Goal: Task Accomplishment & Management: Complete application form

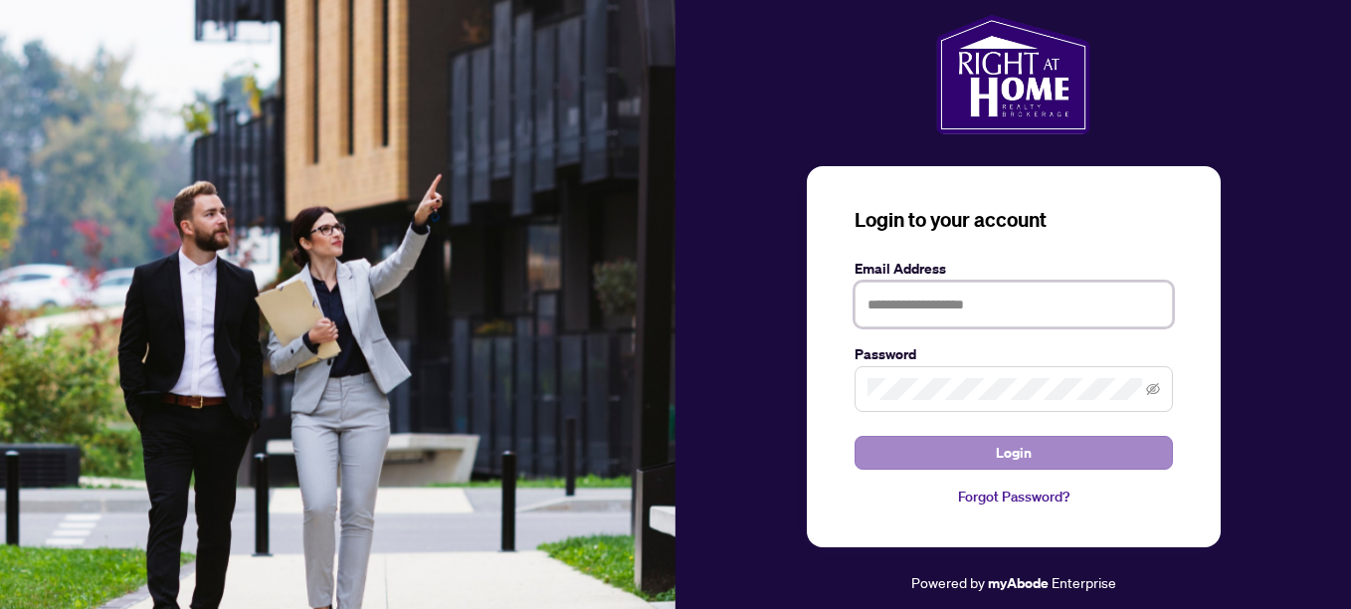
type input "**********"
click at [1103, 449] on button "Login" at bounding box center [1013, 453] width 318 height 34
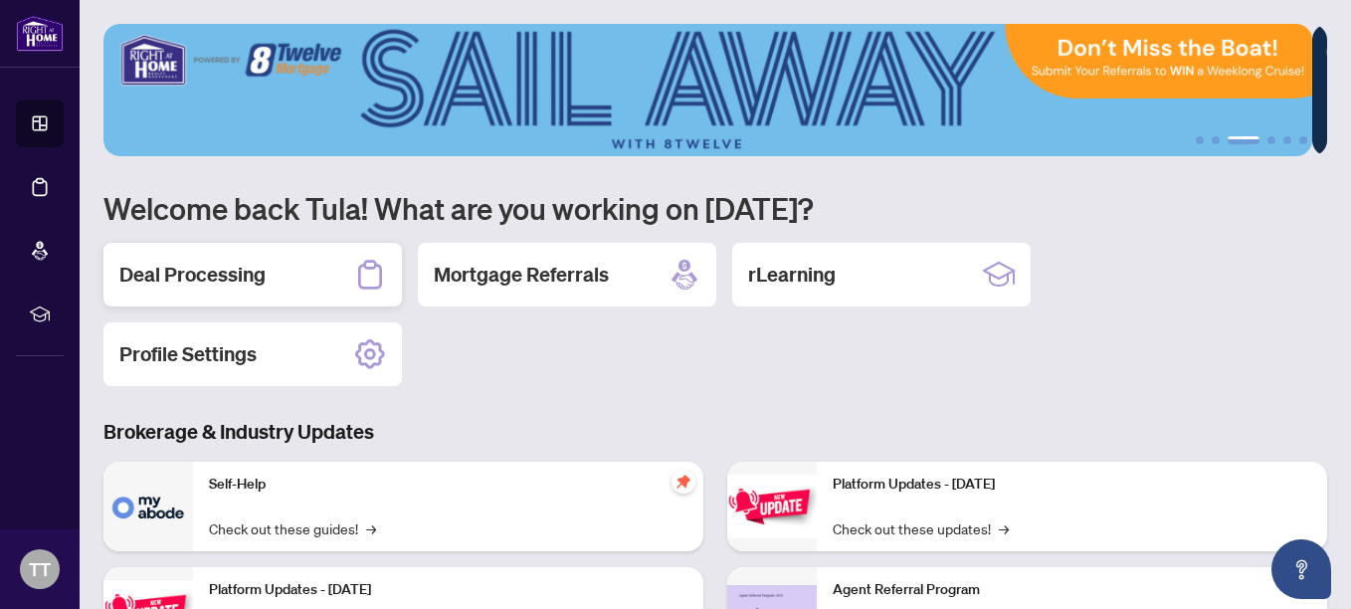
click at [250, 267] on h2 "Deal Processing" at bounding box center [192, 275] width 146 height 28
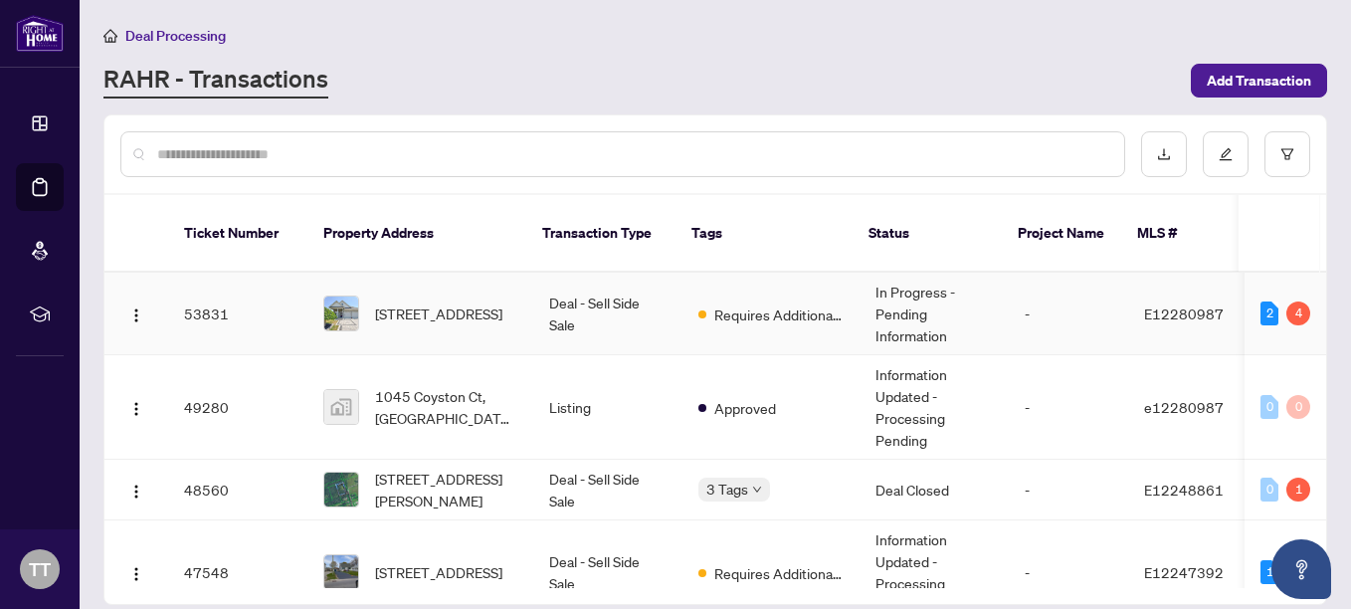
click at [574, 276] on td "Deal - Sell Side Sale" at bounding box center [607, 314] width 149 height 83
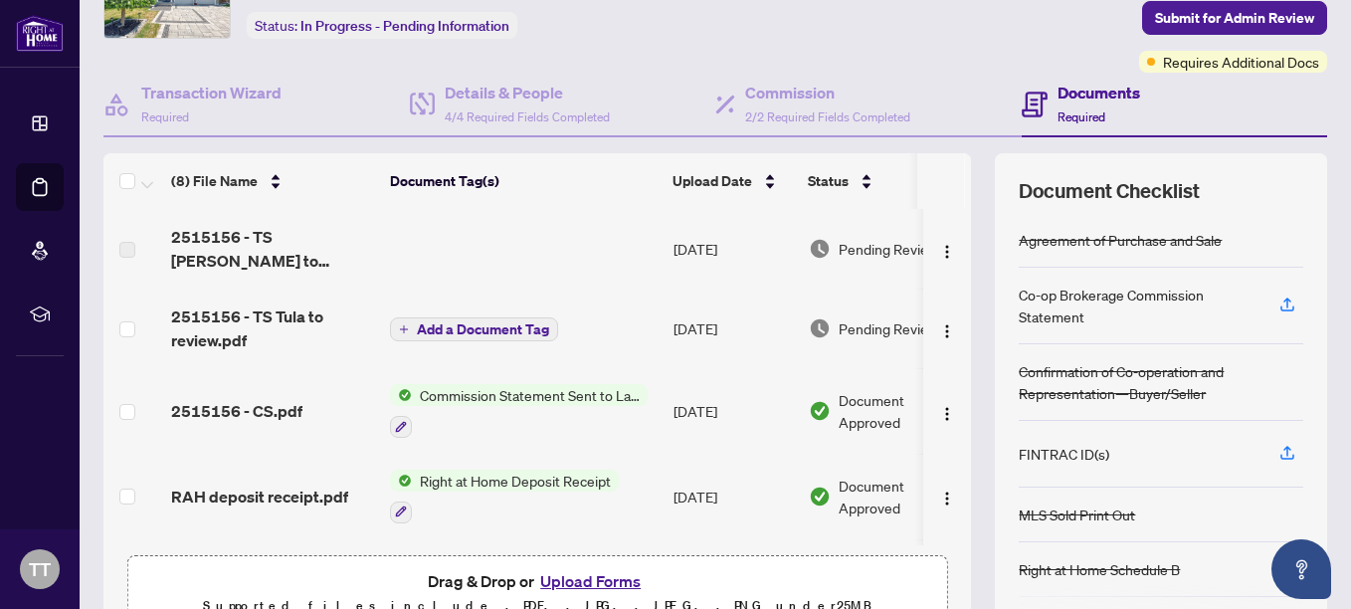
scroll to position [213, 0]
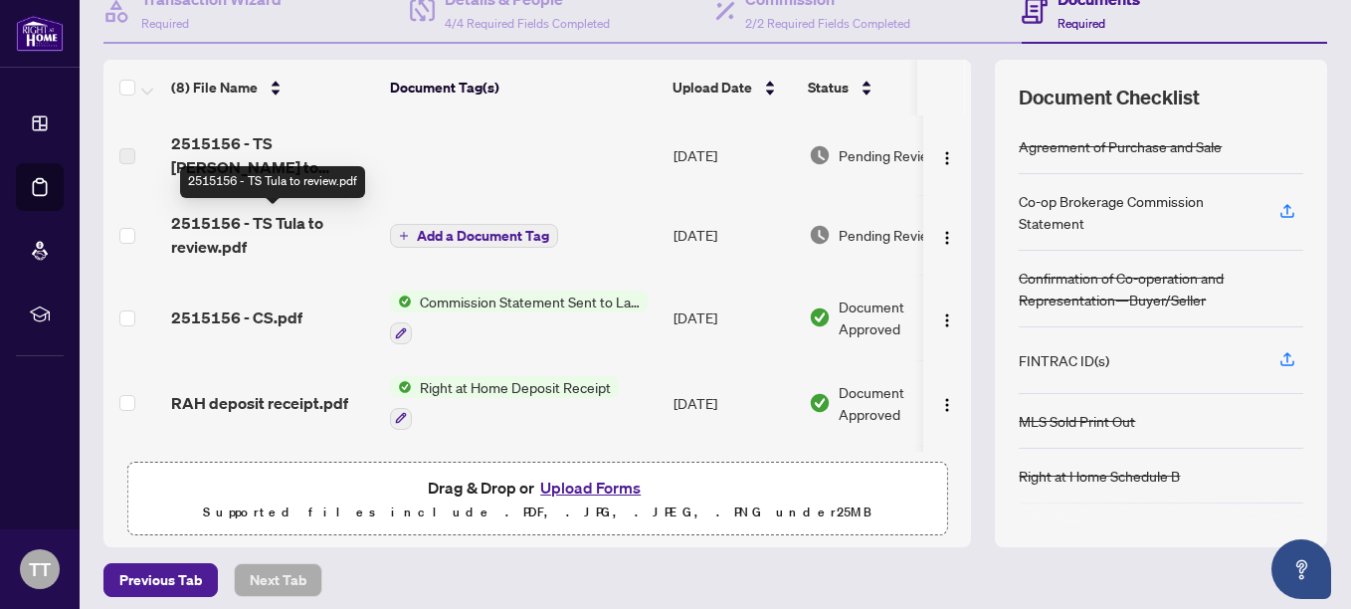
click at [214, 216] on span "2515156 - TS Tula to review.pdf" at bounding box center [272, 235] width 203 height 48
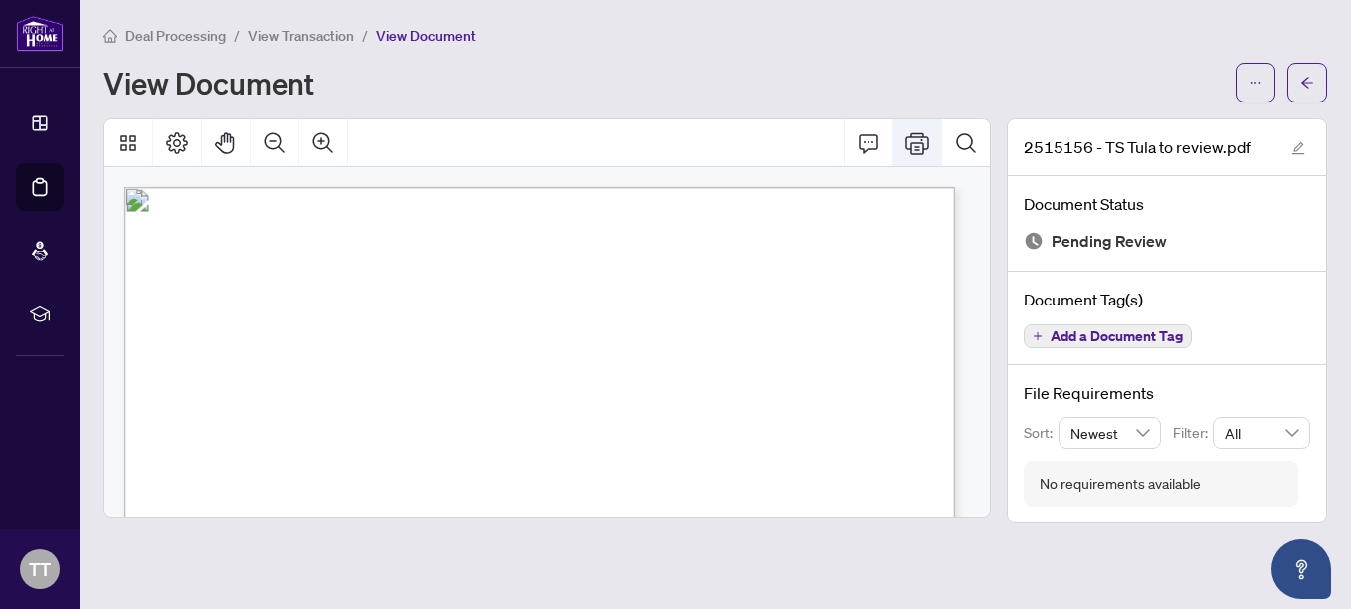
click at [911, 146] on icon "Print" at bounding box center [917, 143] width 24 height 22
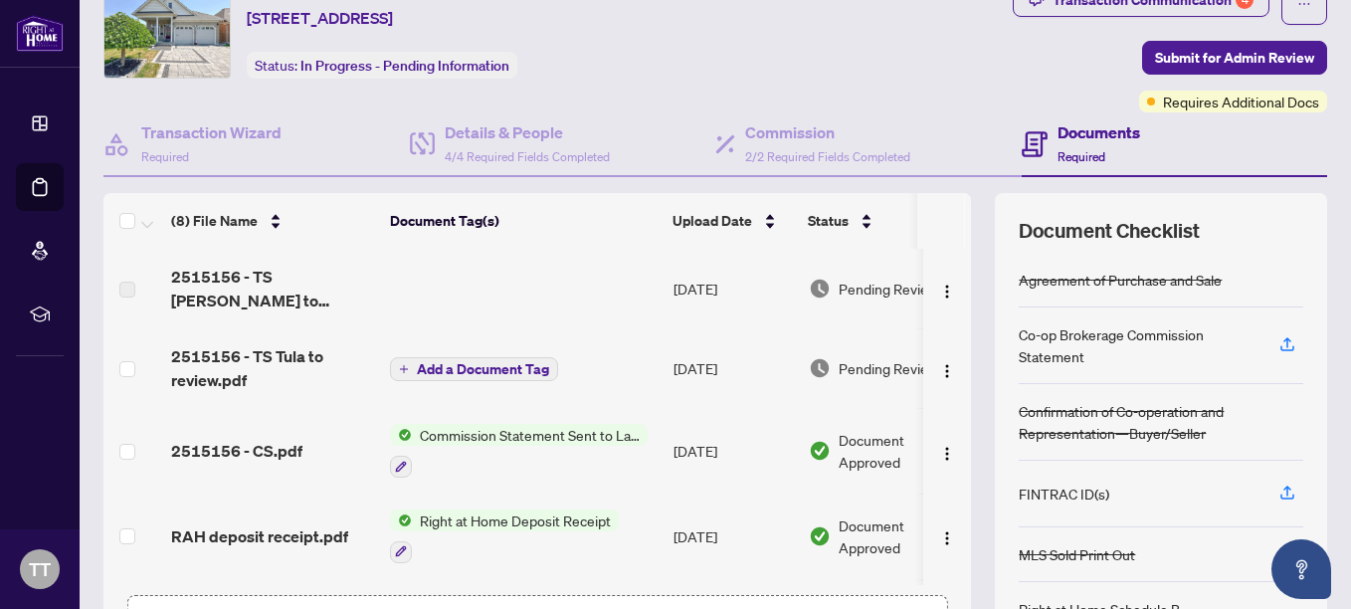
scroll to position [224, 0]
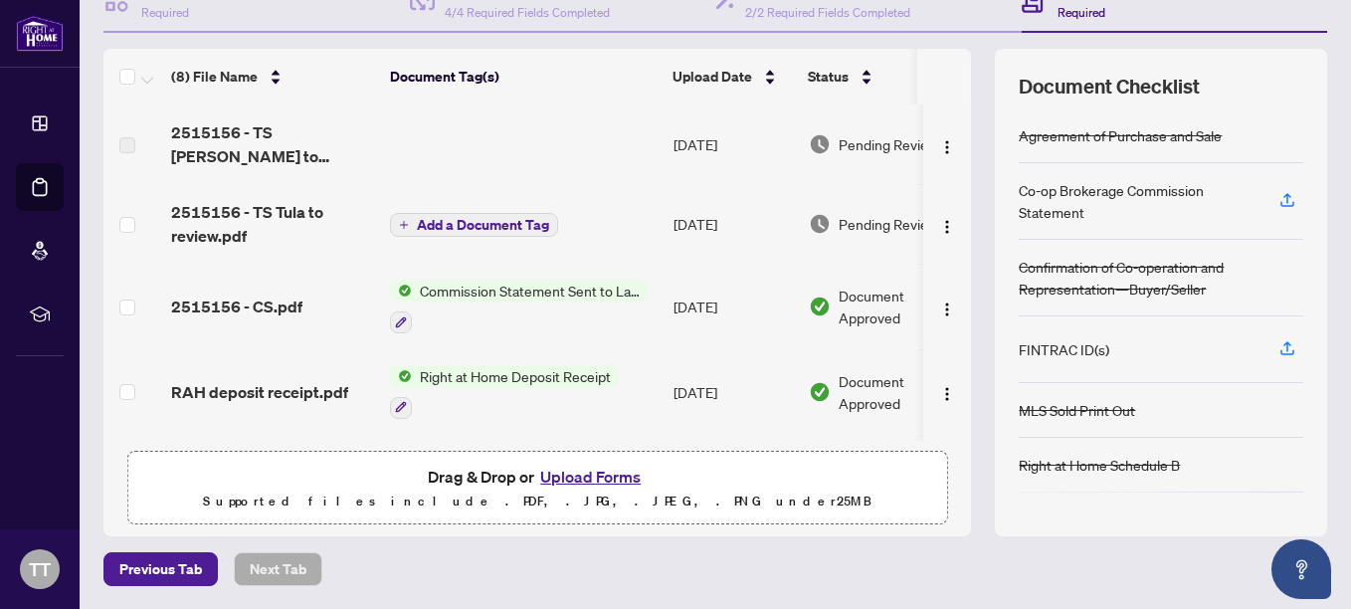
click at [587, 469] on button "Upload Forms" at bounding box center [590, 477] width 112 height 26
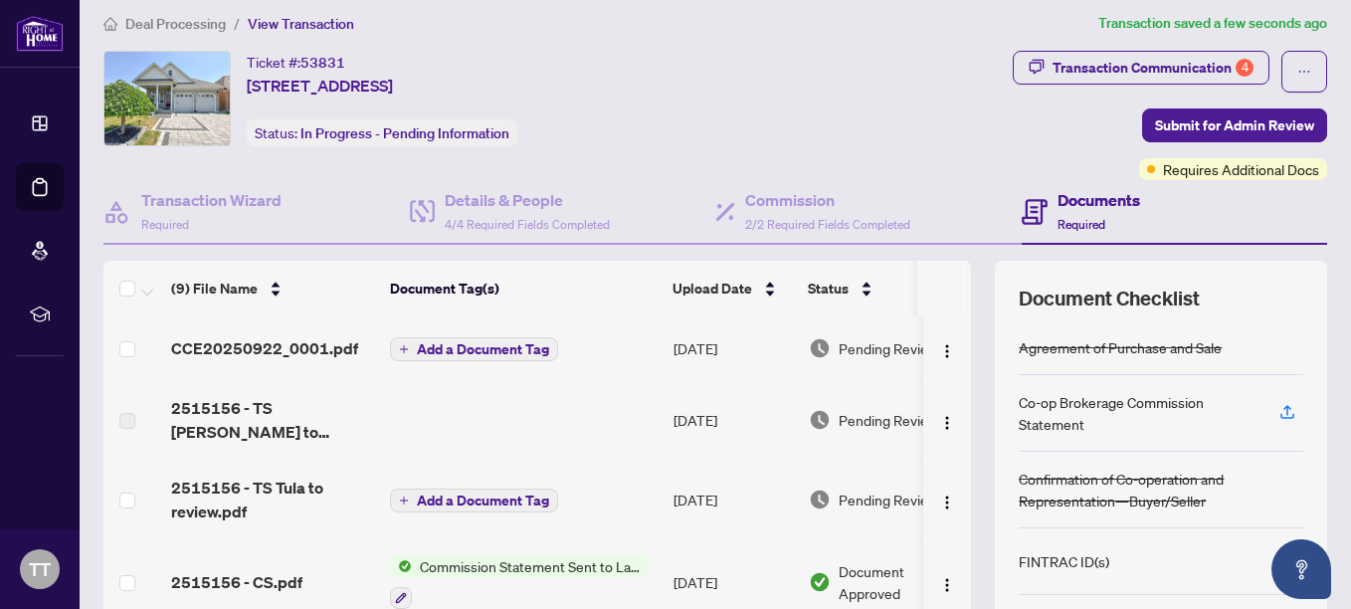
scroll to position [0, 0]
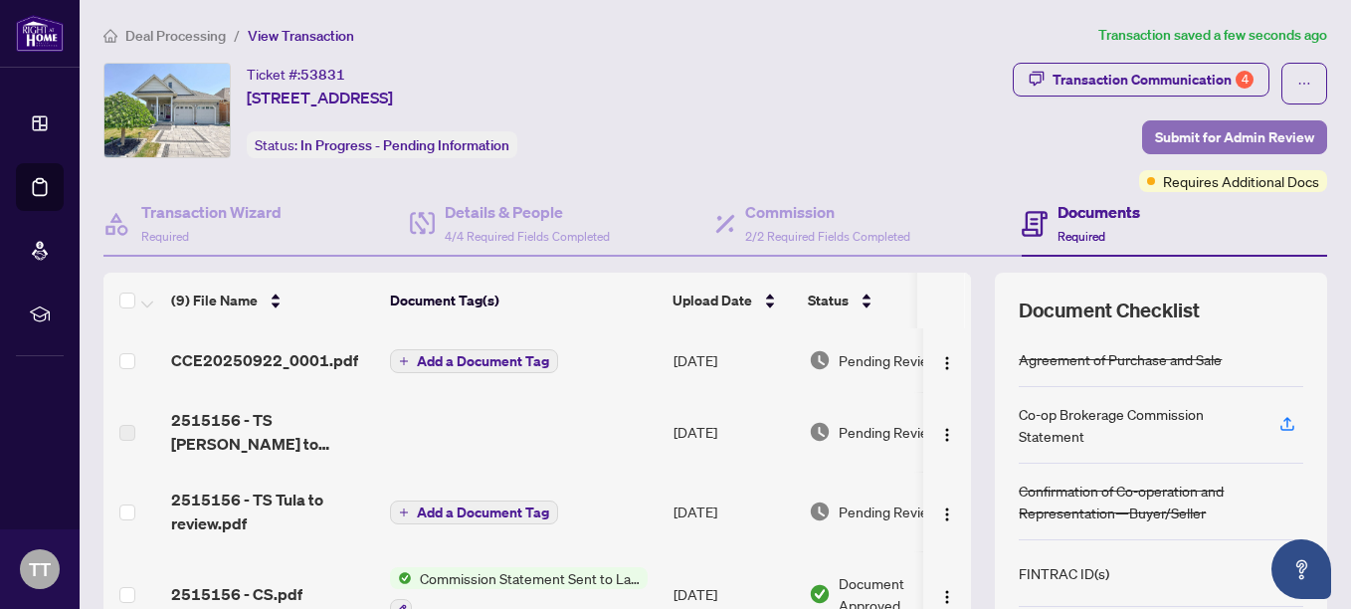
click at [1190, 132] on span "Submit for Admin Review" at bounding box center [1234, 137] width 159 height 32
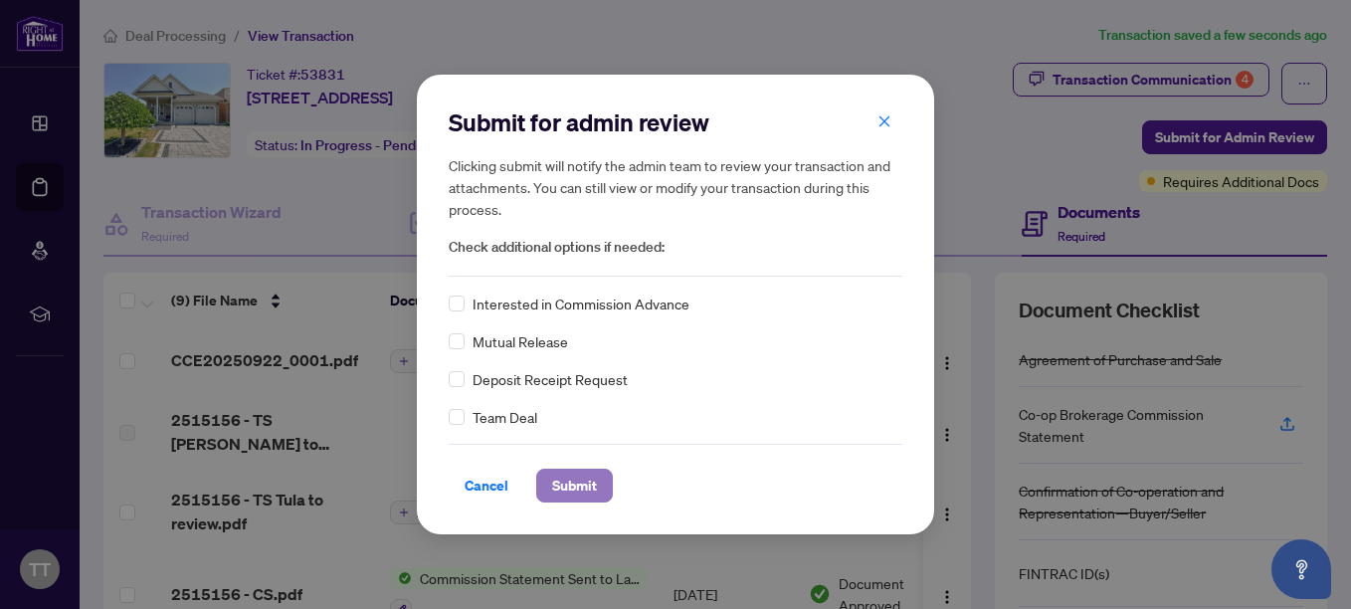
click at [564, 486] on span "Submit" at bounding box center [574, 485] width 45 height 32
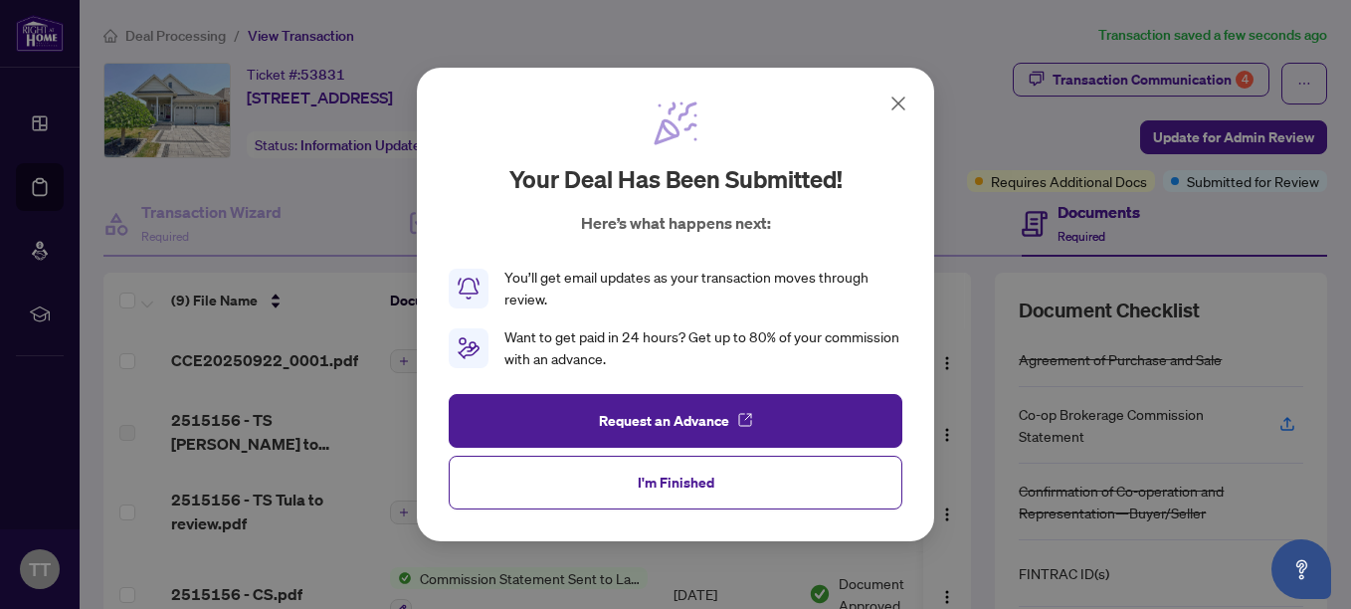
click at [895, 101] on icon at bounding box center [898, 103] width 12 height 12
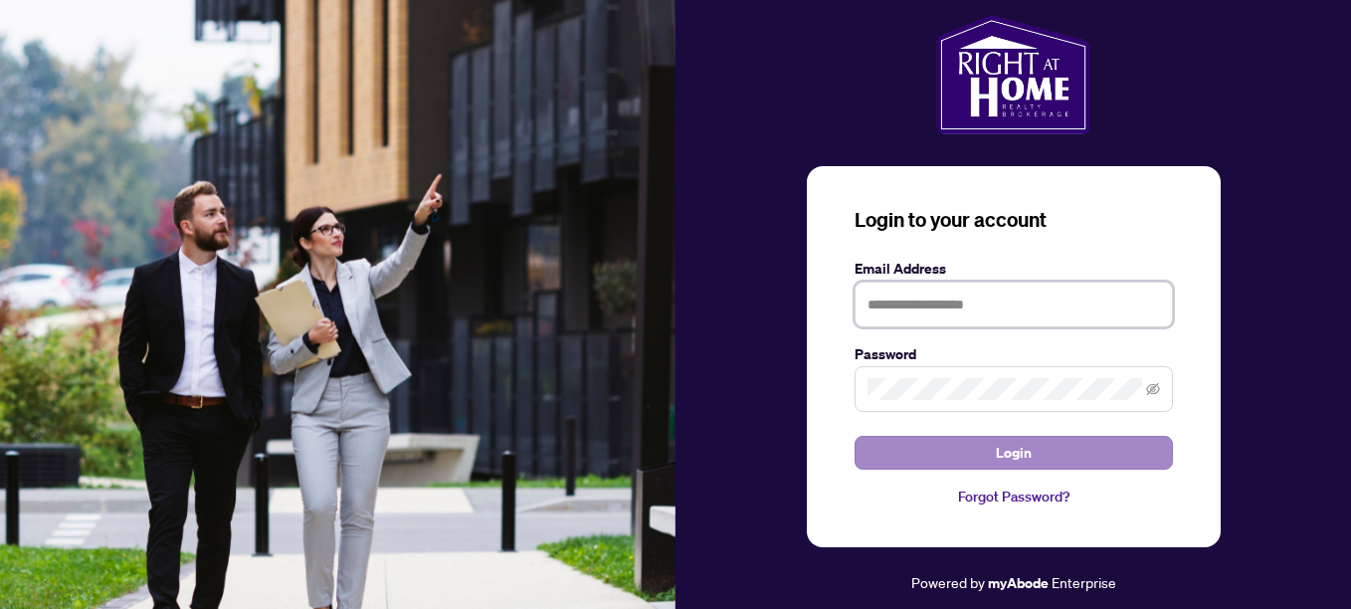
type input "**********"
click at [1097, 456] on button "Login" at bounding box center [1013, 453] width 318 height 34
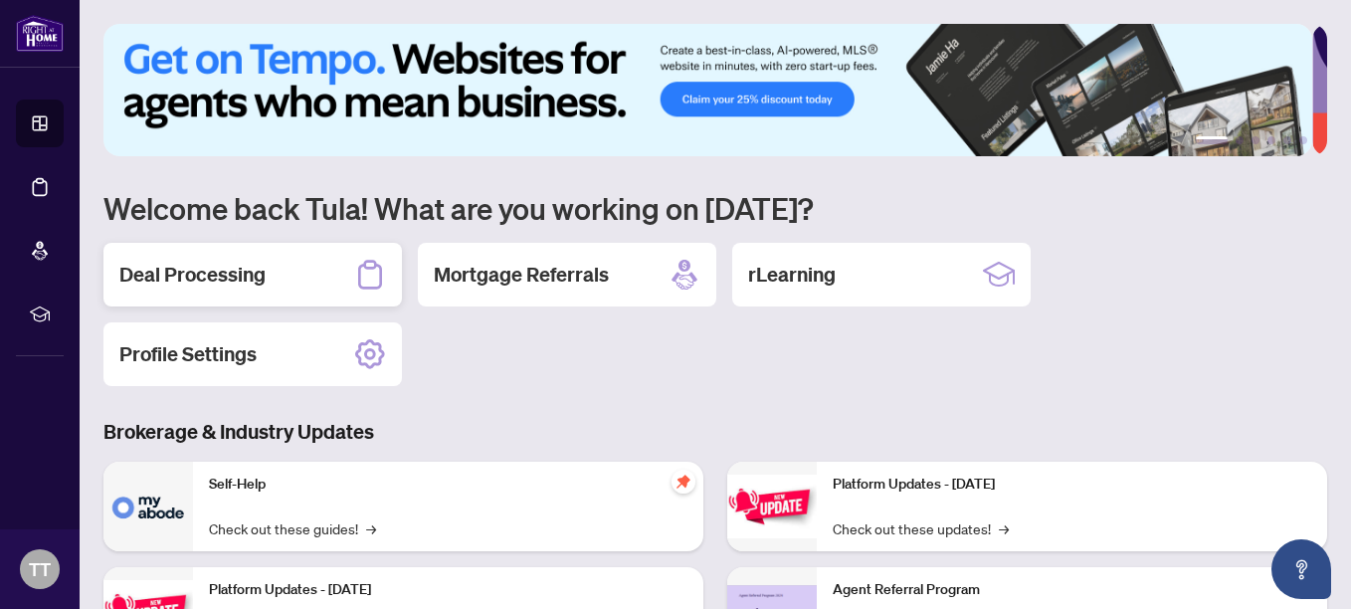
click at [142, 277] on h2 "Deal Processing" at bounding box center [192, 275] width 146 height 28
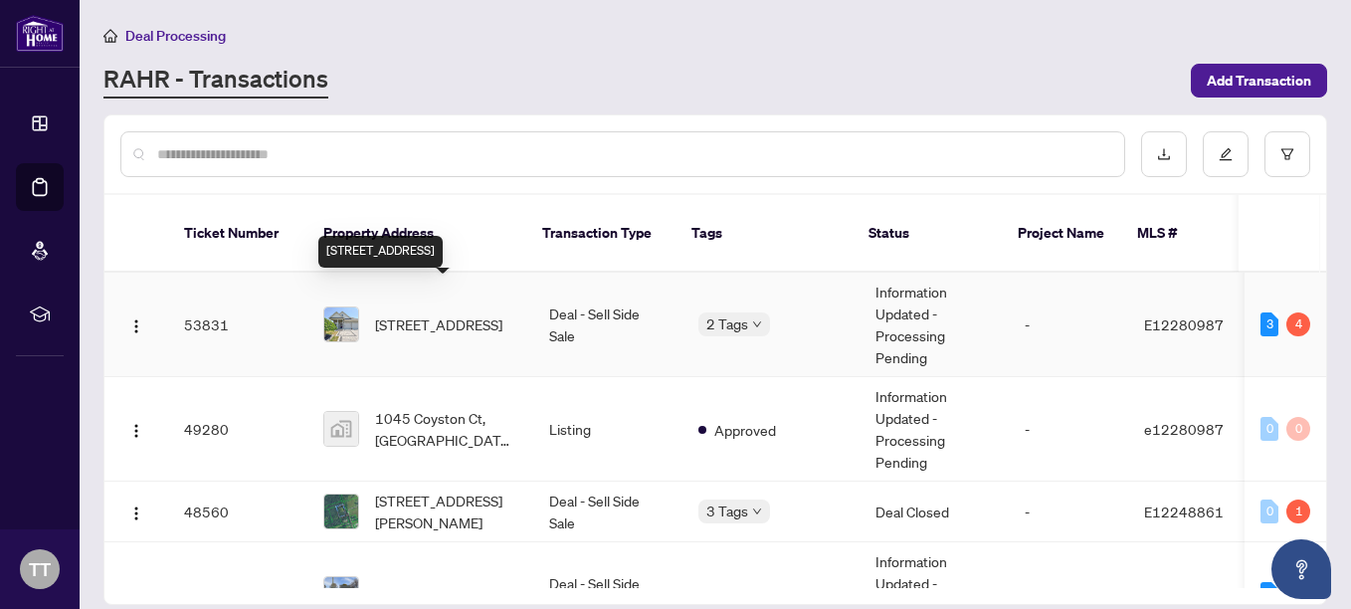
click at [404, 313] on span "[STREET_ADDRESS]" at bounding box center [438, 324] width 127 height 22
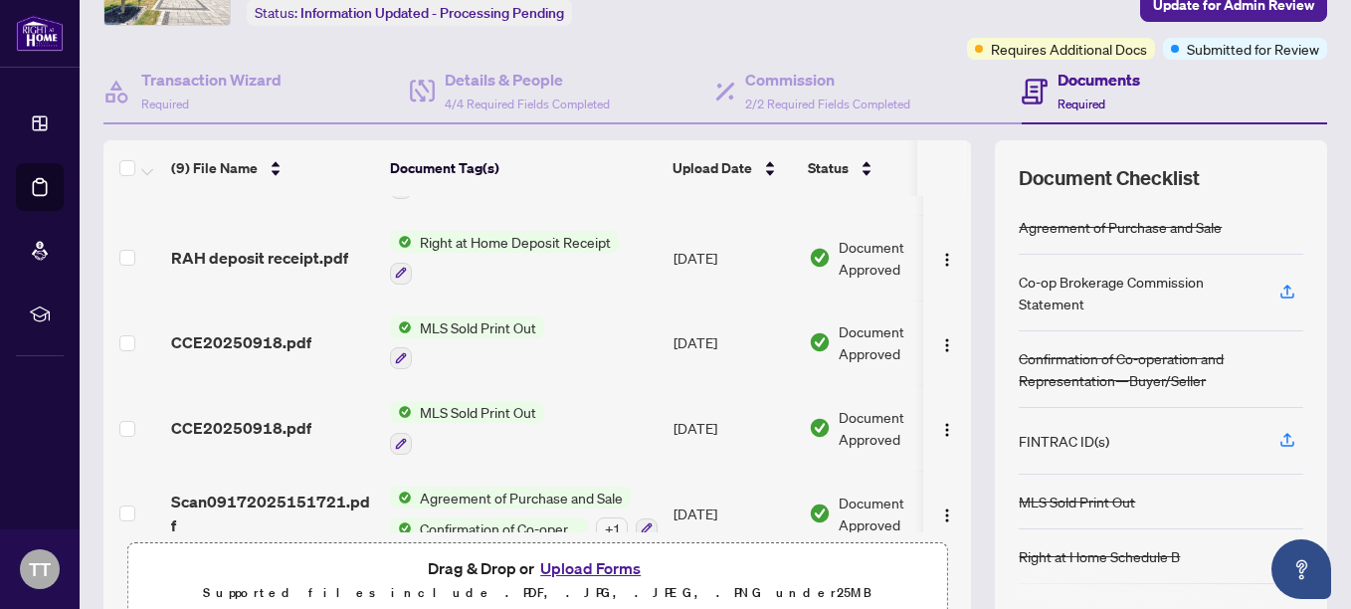
scroll to position [224, 0]
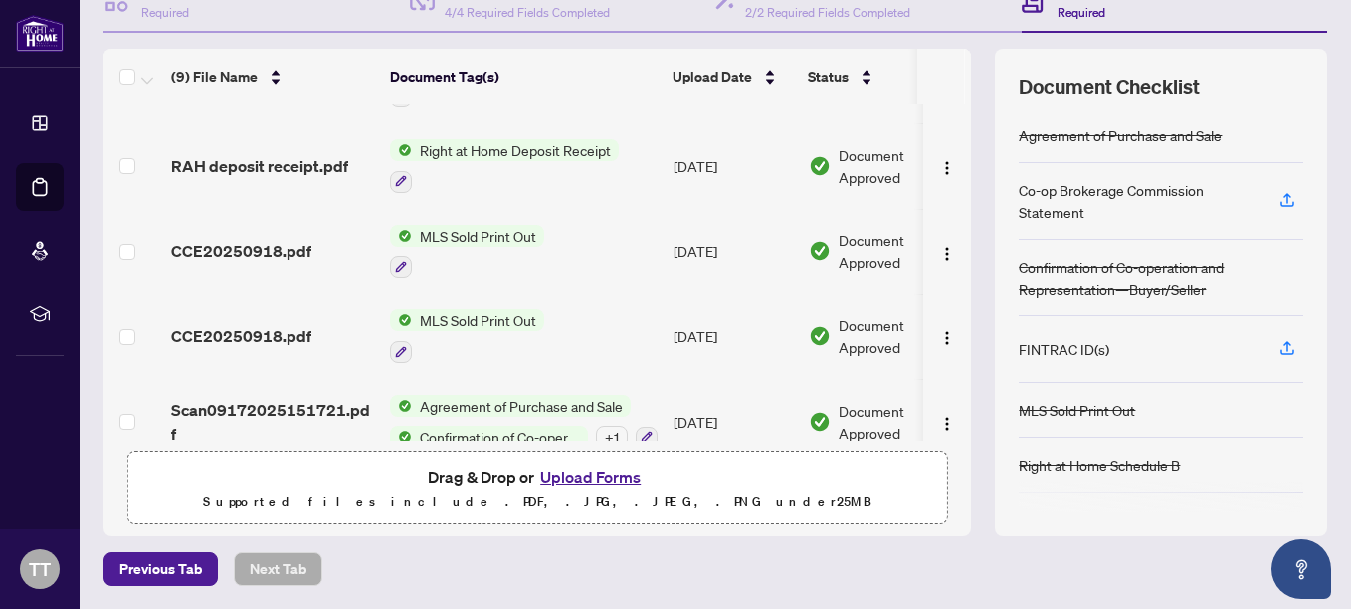
click at [950, 423] on td at bounding box center [947, 422] width 48 height 86
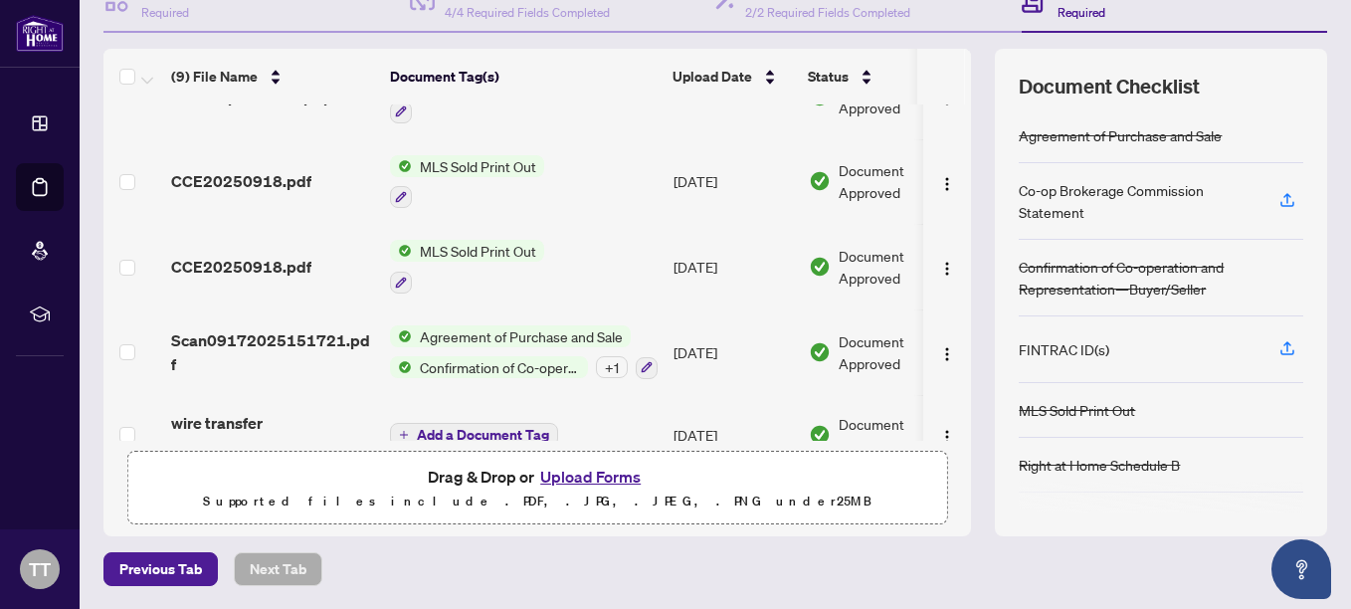
scroll to position [397, 0]
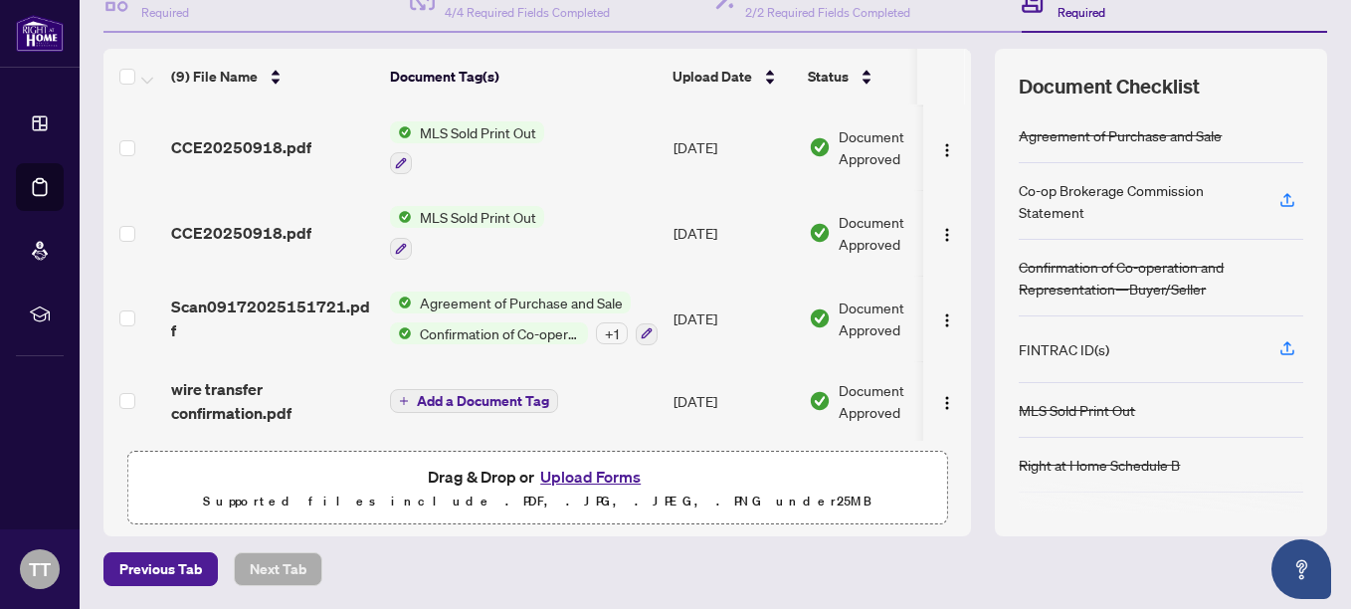
click at [954, 435] on div "CCE20250922_0001.pdf Add a Document Tag Sep/22/2025 Pending Review 2515156 - TS…" at bounding box center [536, 272] width 867 height 336
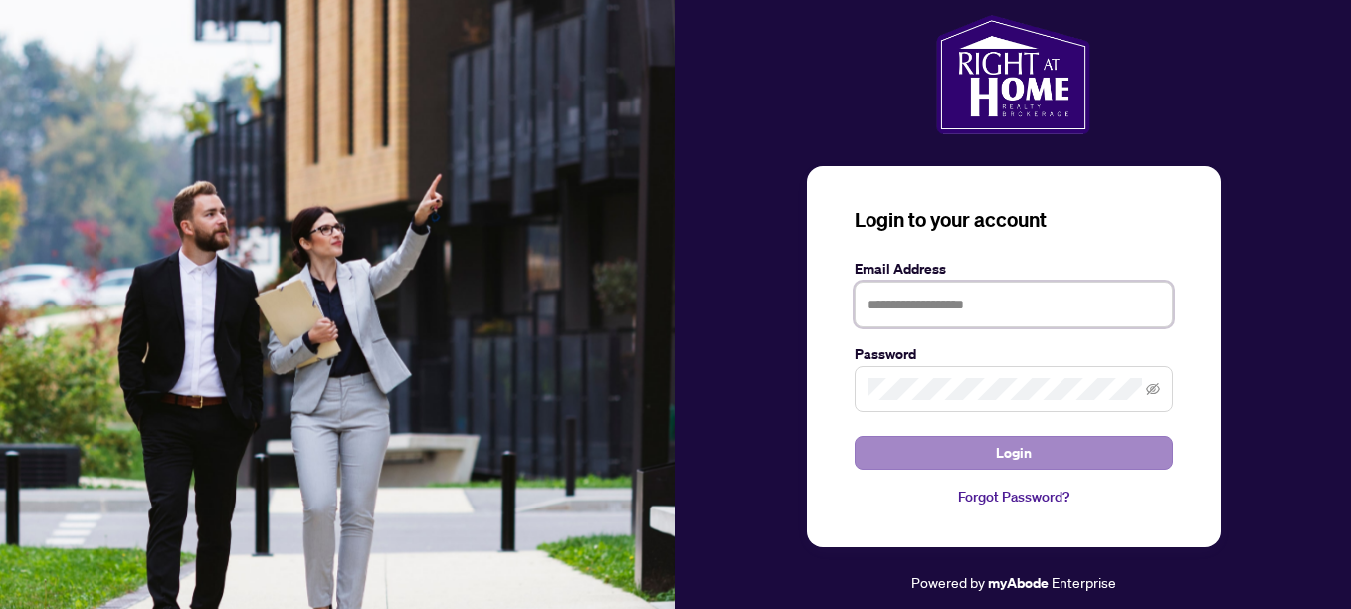
type input "**********"
click at [1035, 455] on button "Login" at bounding box center [1013, 453] width 318 height 34
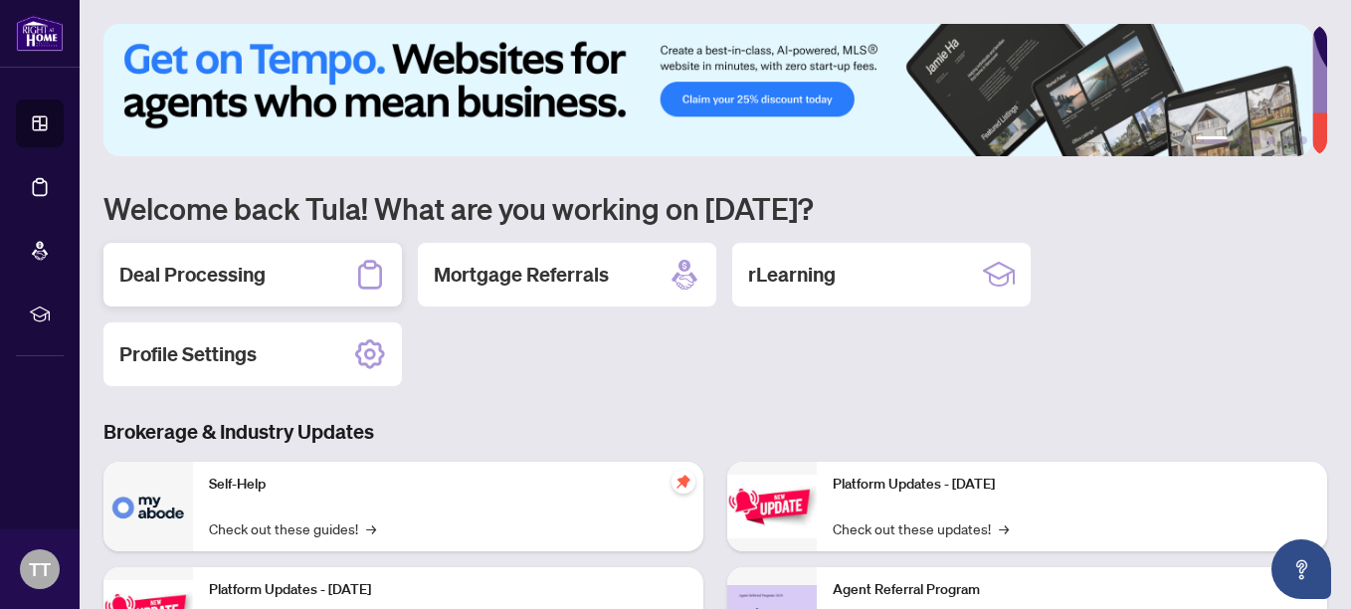
click at [240, 268] on h2 "Deal Processing" at bounding box center [192, 275] width 146 height 28
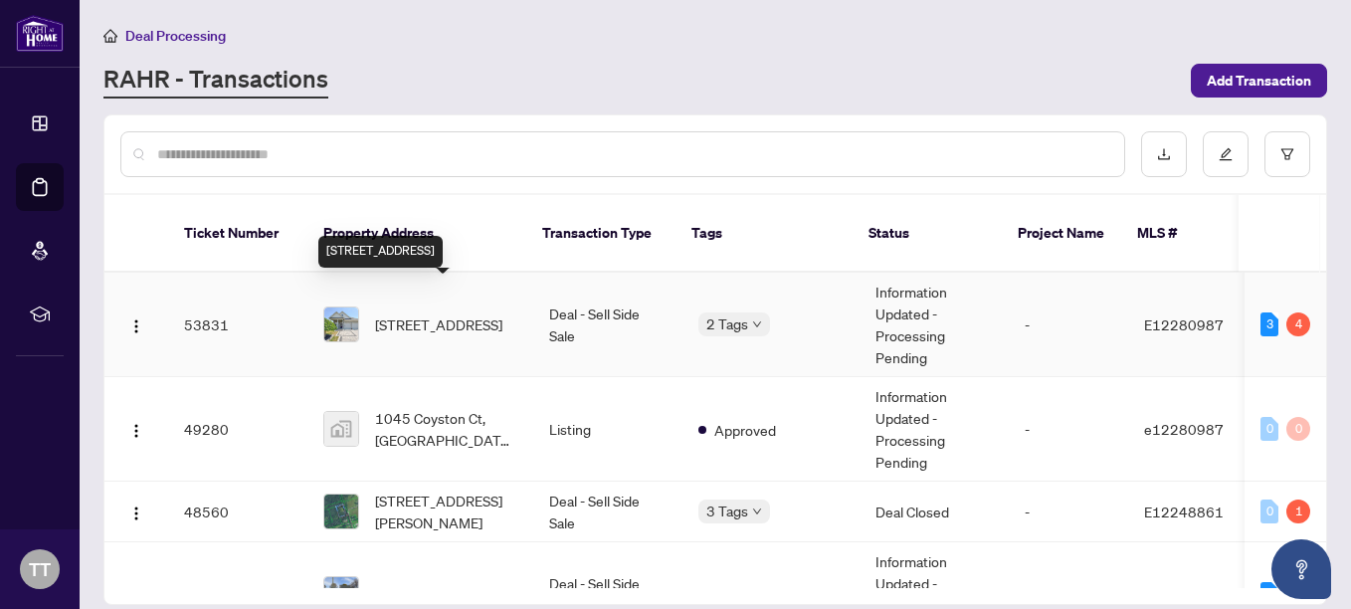
click at [434, 313] on span "[STREET_ADDRESS]" at bounding box center [438, 324] width 127 height 22
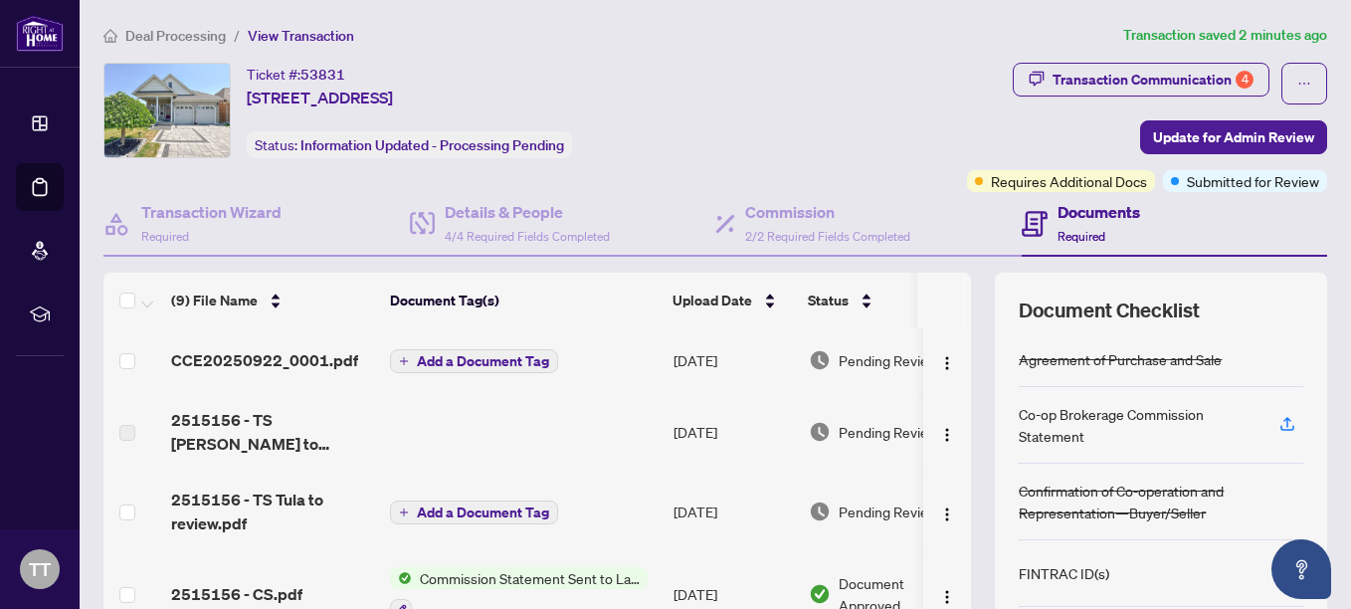
click at [958, 595] on div "(9) File Name Document Tag(s) Upload Date Status CCE20250922_0001.pdf Add a Doc…" at bounding box center [714, 516] width 1223 height 487
